Goal: Transaction & Acquisition: Book appointment/travel/reservation

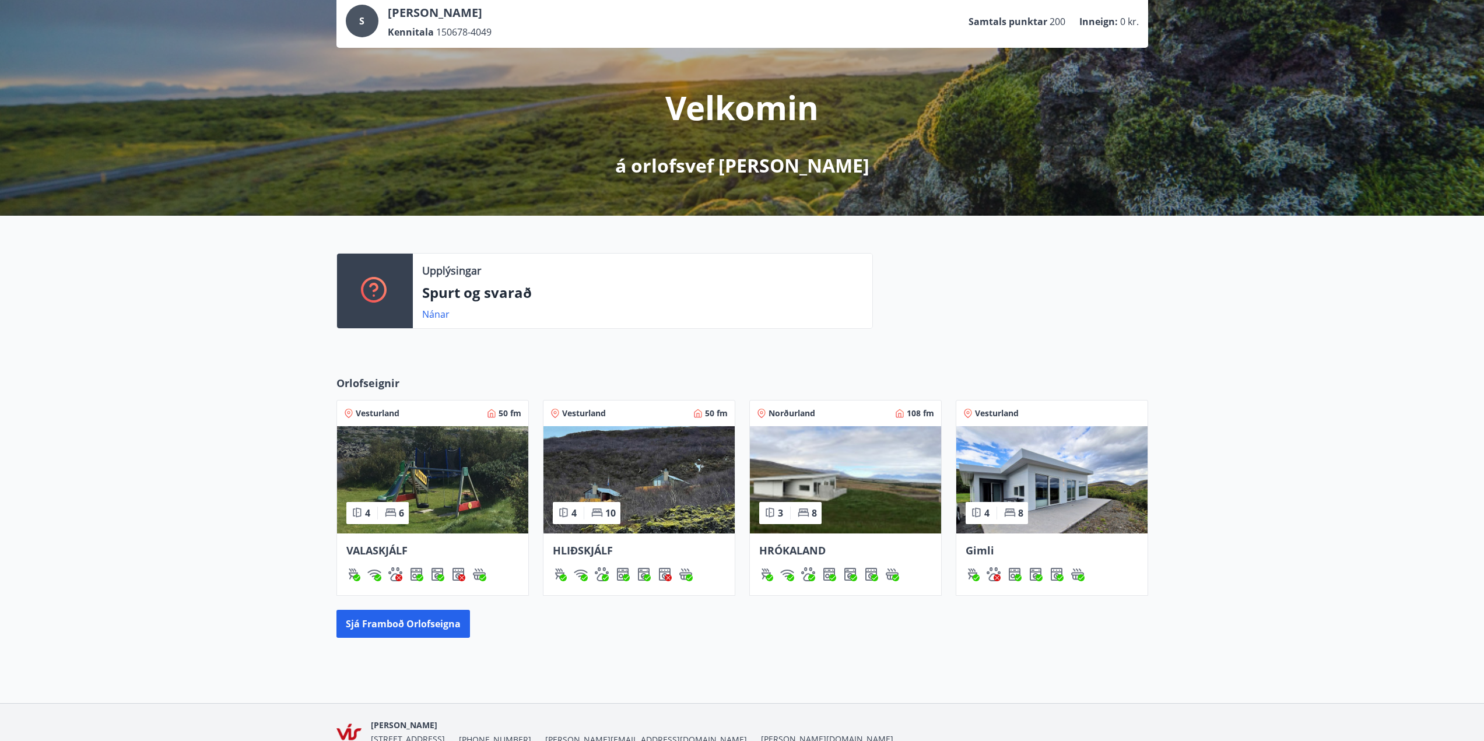
scroll to position [135, 0]
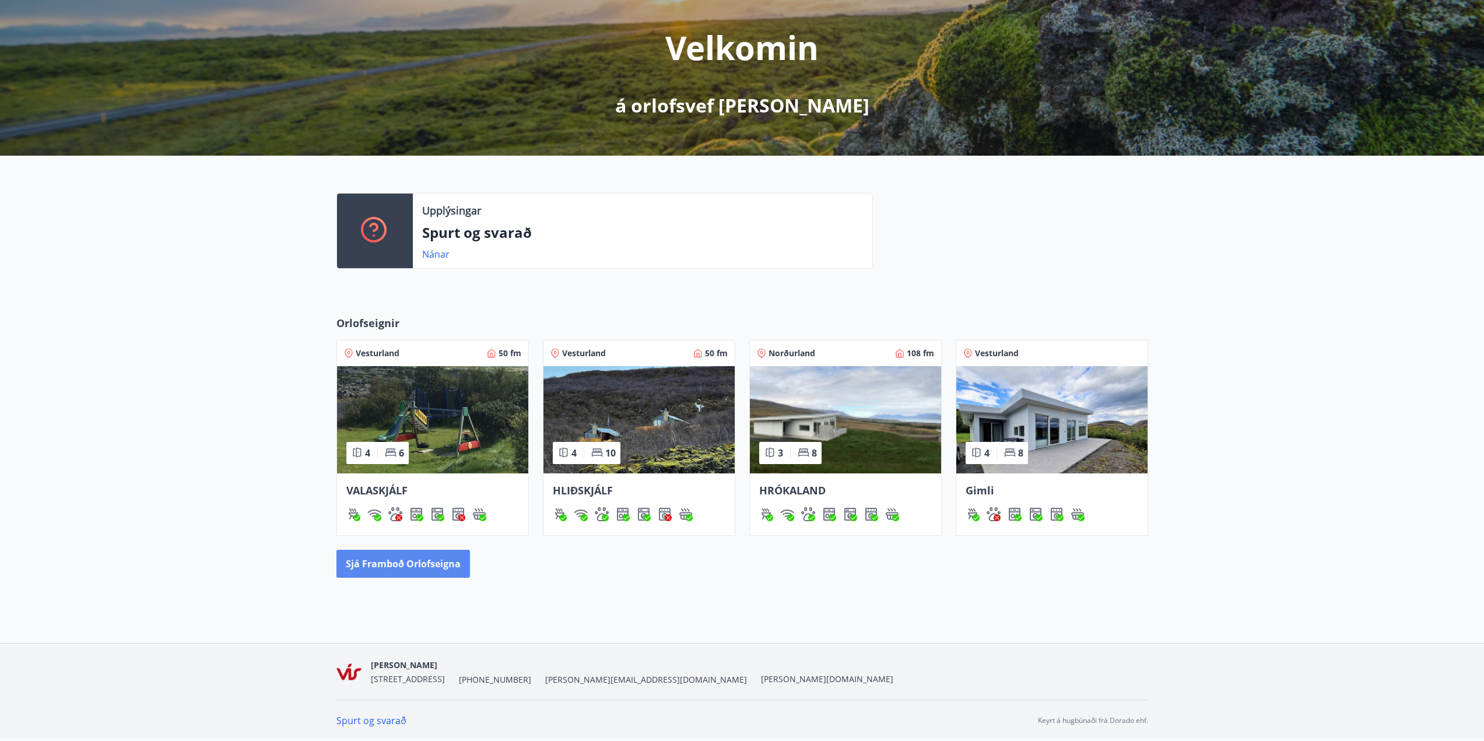
click at [401, 560] on button "Sjá framboð orlofseigna" at bounding box center [404, 564] width 134 height 28
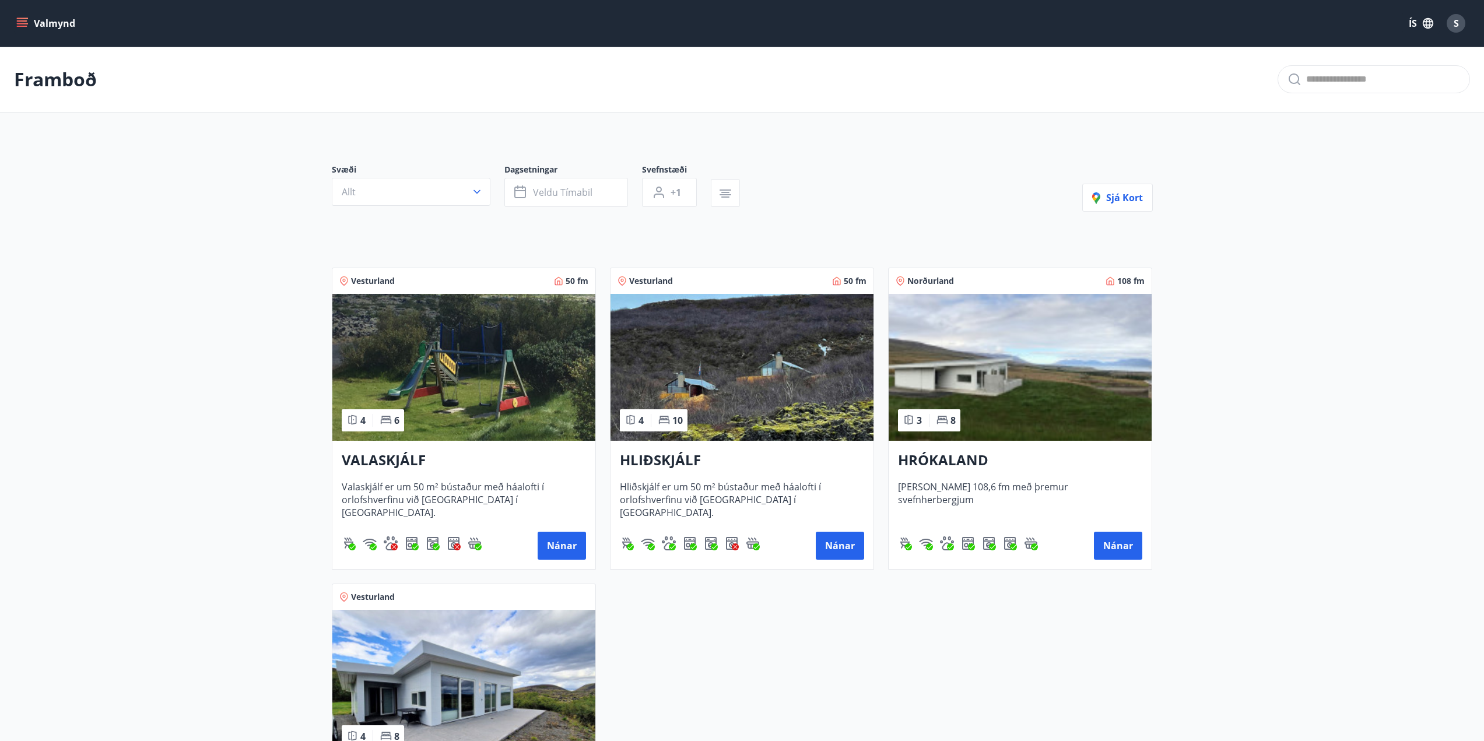
click at [27, 22] on button "Valmynd" at bounding box center [47, 23] width 66 height 21
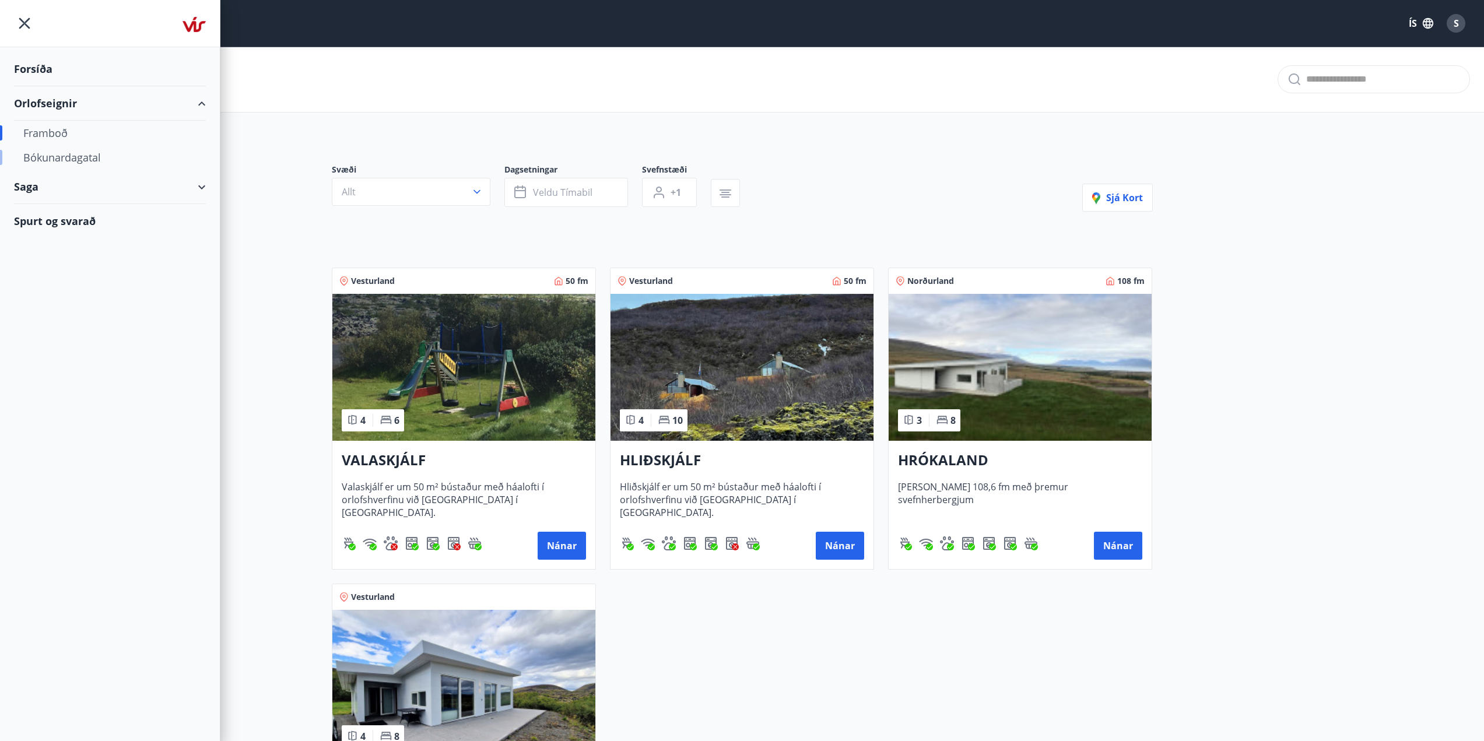
click at [83, 153] on div "Bókunardagatal" at bounding box center [109, 157] width 173 height 24
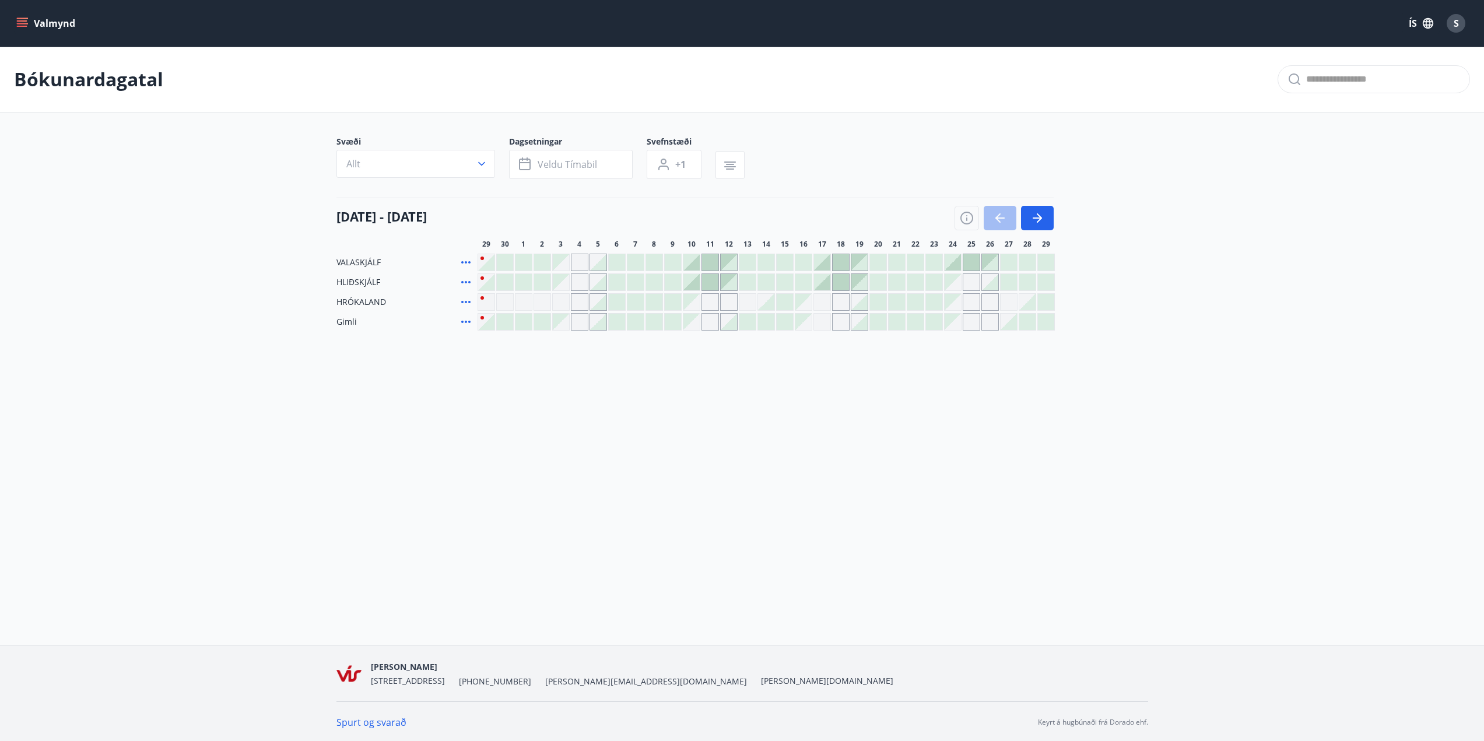
click at [823, 321] on div "Gráir dagar eru ekki bókanlegir" at bounding box center [822, 321] width 17 height 17
click at [838, 369] on div "Bókunardagatal Svæði Allt Dagsetningar Veldu tímabil Svefnstæði +1 [DATE] - [DA…" at bounding box center [742, 212] width 1484 height 331
click at [824, 280] on div at bounding box center [822, 282] width 16 height 16
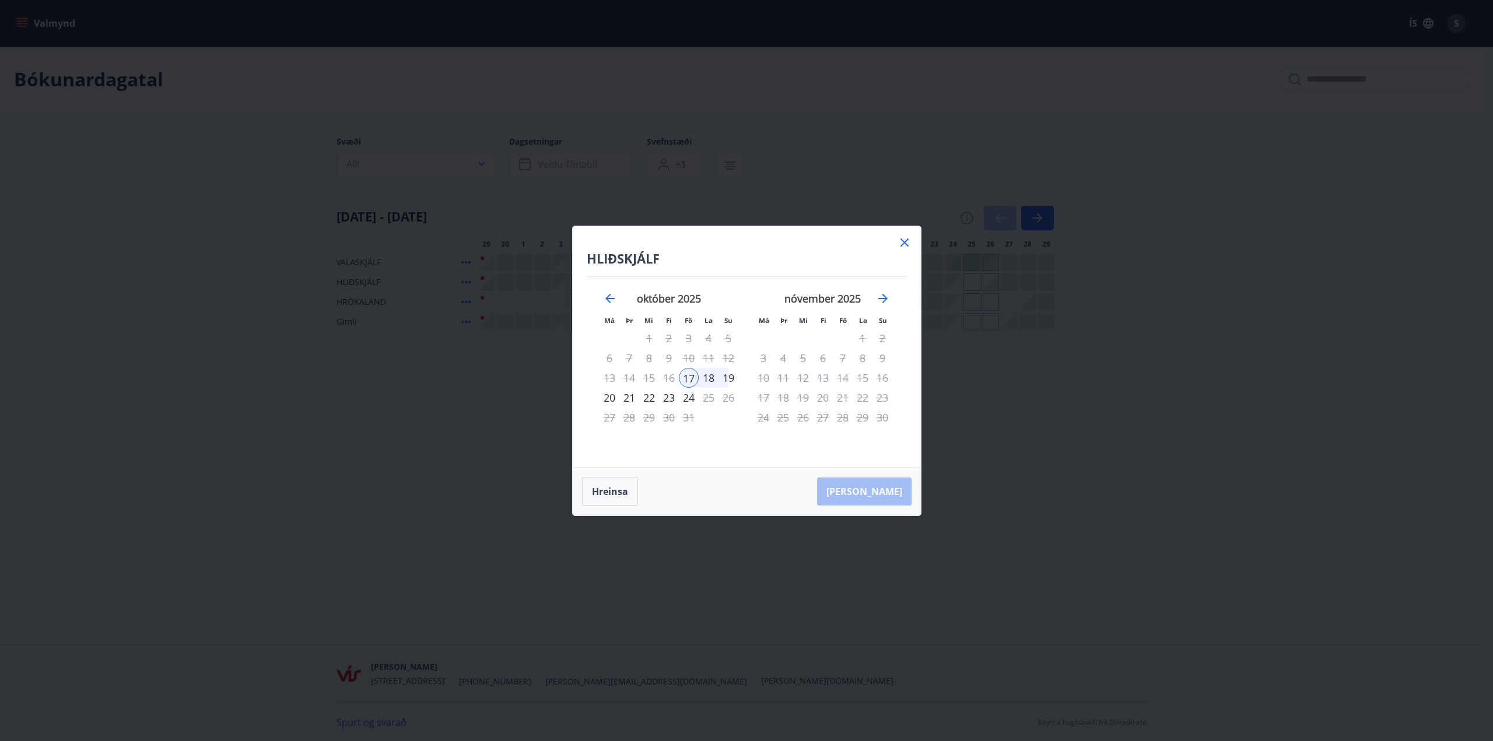
click at [690, 373] on div "17" at bounding box center [689, 378] width 20 height 20
click at [725, 376] on div "19" at bounding box center [729, 378] width 20 height 20
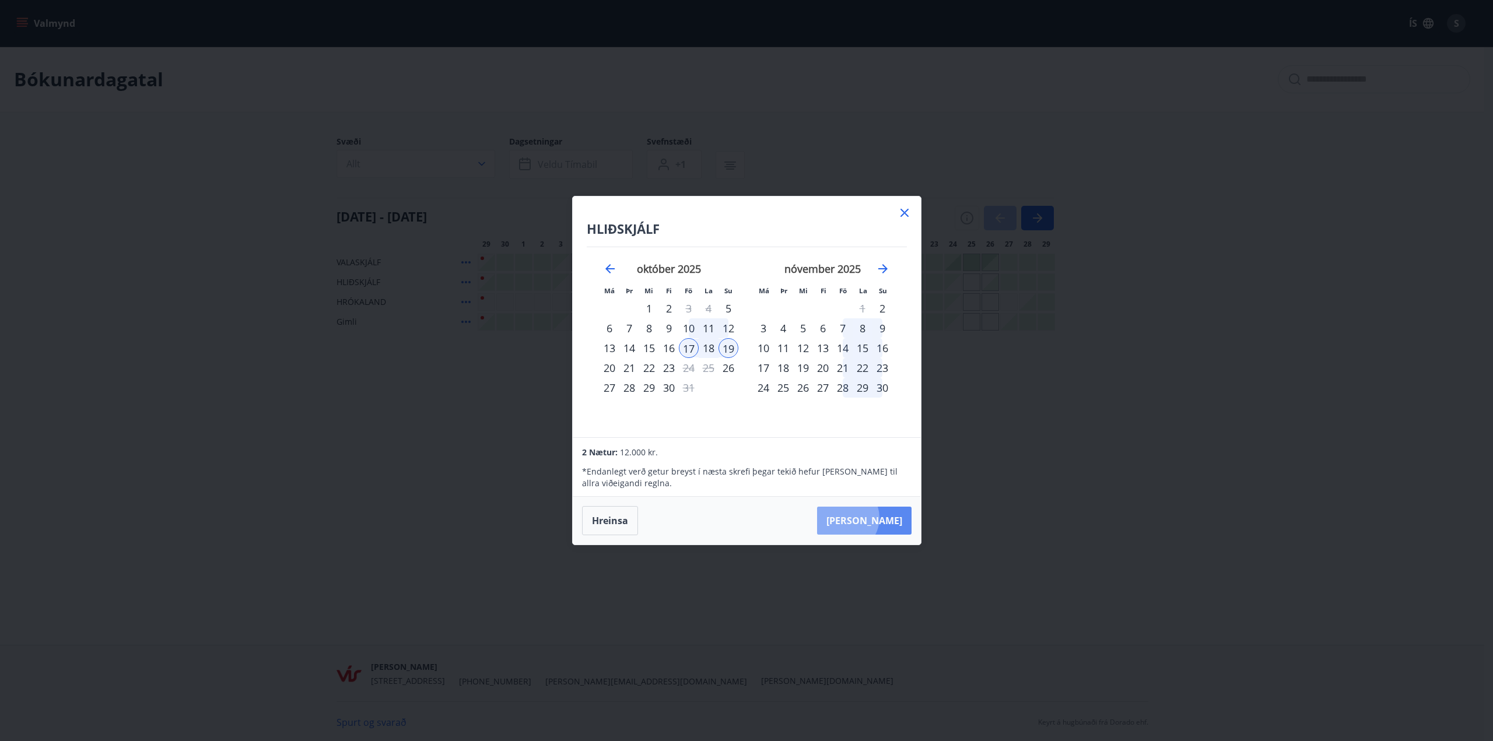
click at [881, 518] on button "[PERSON_NAME]" at bounding box center [864, 521] width 94 height 28
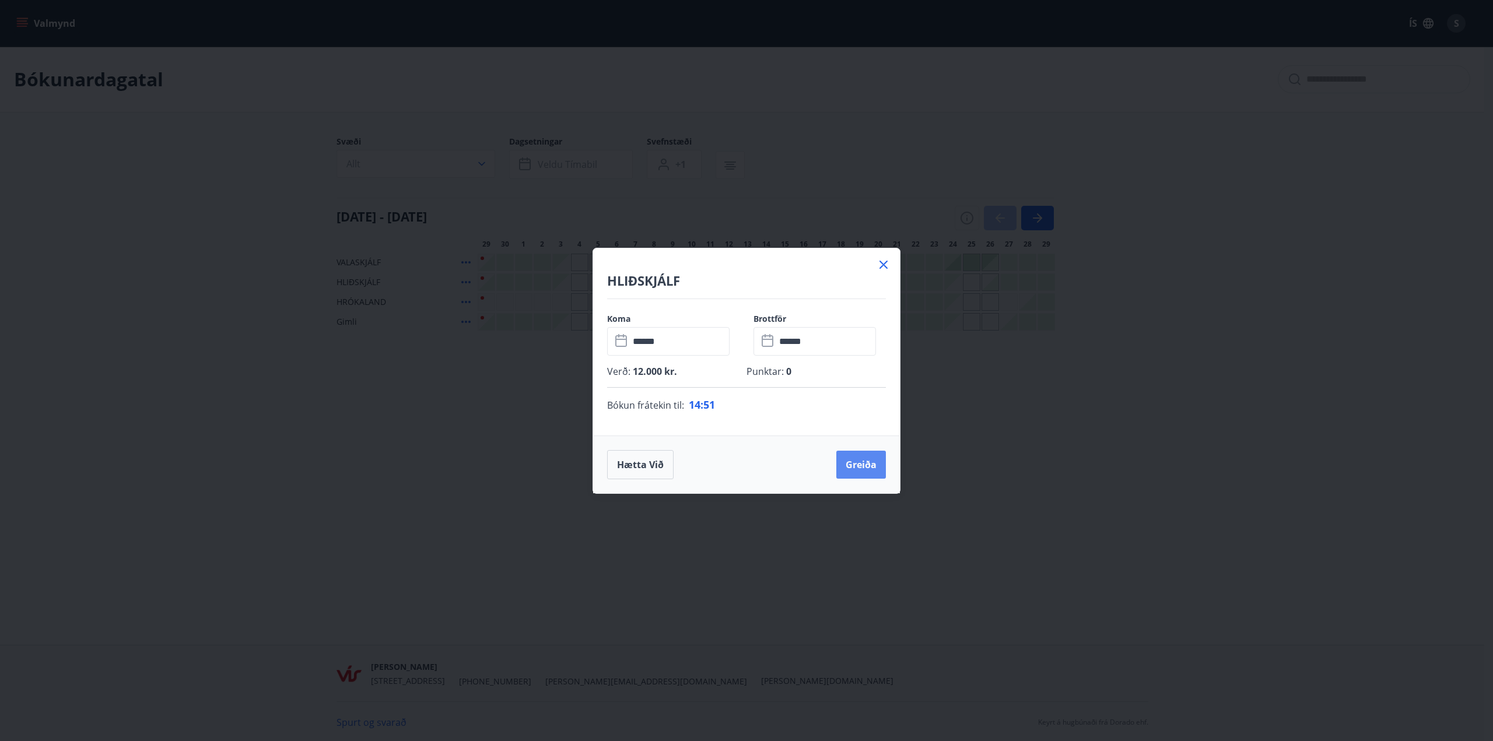
click at [862, 464] on button "Greiða" at bounding box center [861, 465] width 50 height 28
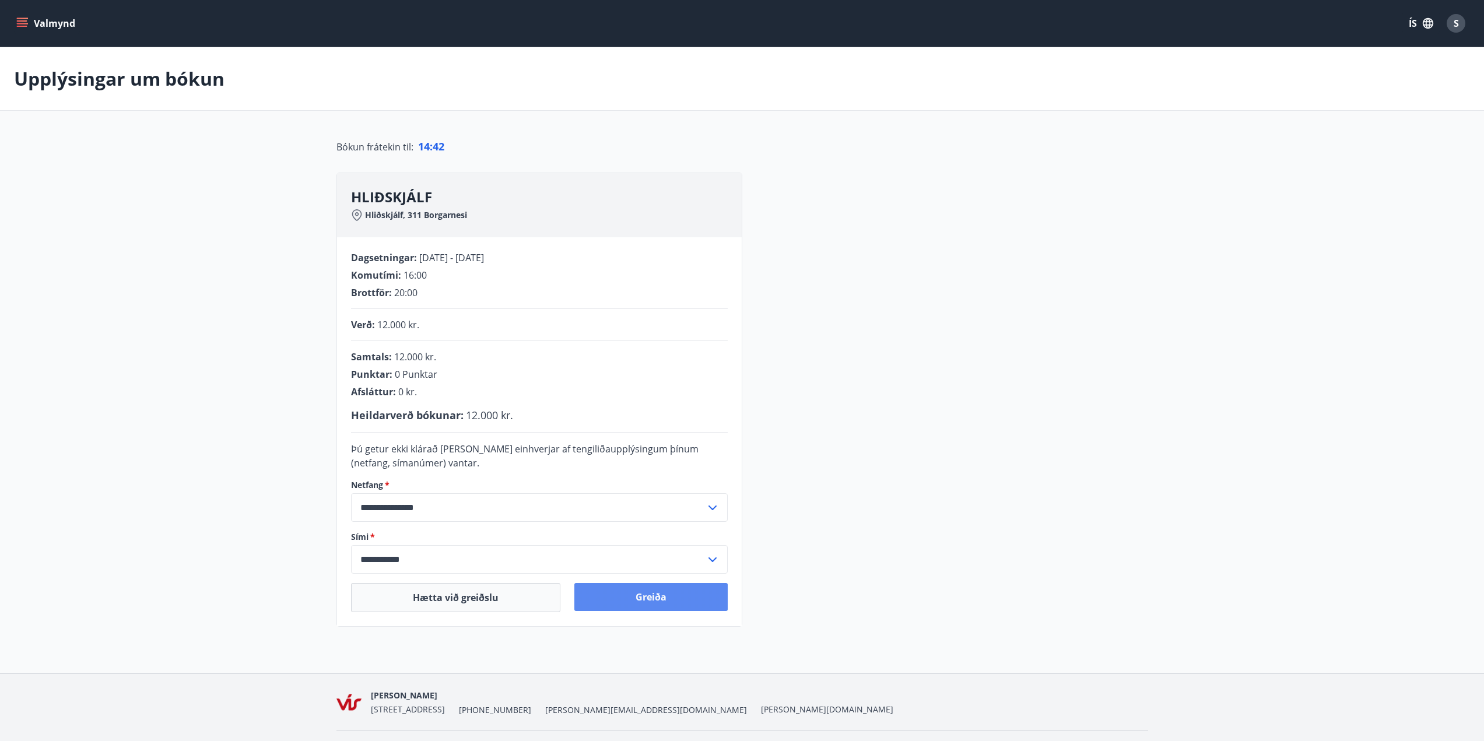
click at [654, 596] on button "Greiða" at bounding box center [651, 597] width 153 height 28
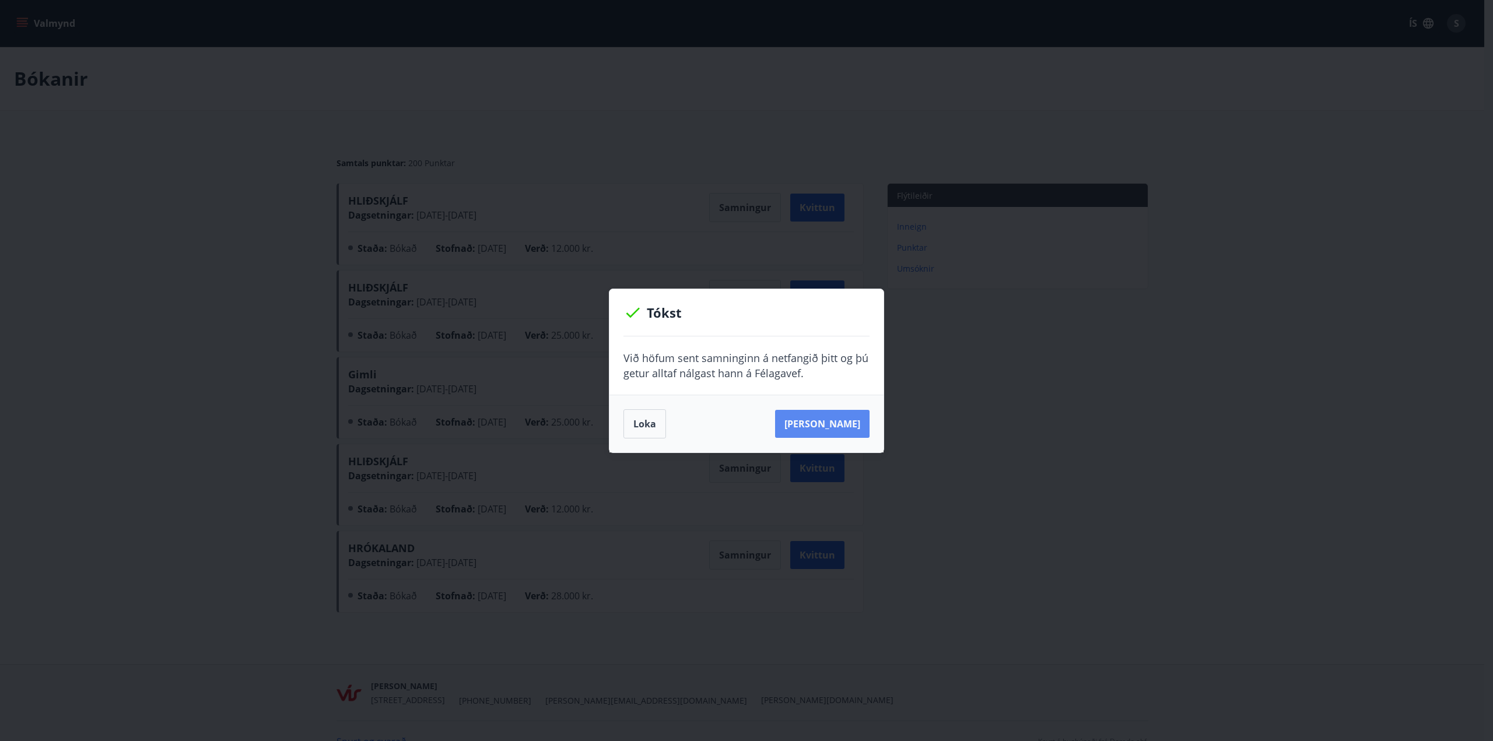
click at [839, 418] on button "[PERSON_NAME]" at bounding box center [822, 424] width 94 height 28
click at [657, 419] on button "Loka" at bounding box center [645, 423] width 43 height 29
